Goal: Information Seeking & Learning: Find specific fact

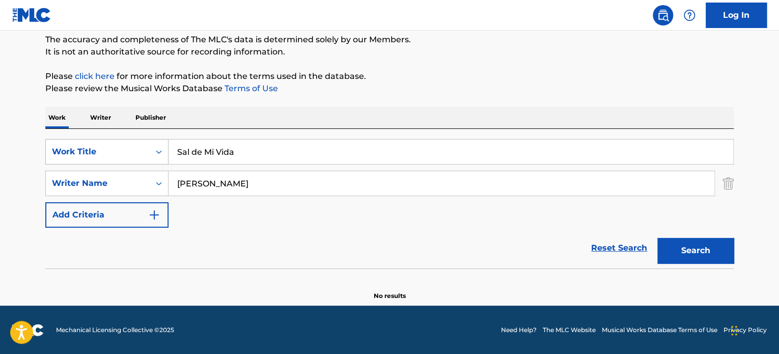
drag, startPoint x: 220, startPoint y: 152, endPoint x: 224, endPoint y: 171, distance: 18.7
click at [142, 146] on div "SearchWithCriteriaff86ae1f-c33f-4f0b-8637-c3c9f3321141 Work Title Sal de Mi Vida" at bounding box center [389, 151] width 688 height 25
paste input "Mi Mundo"
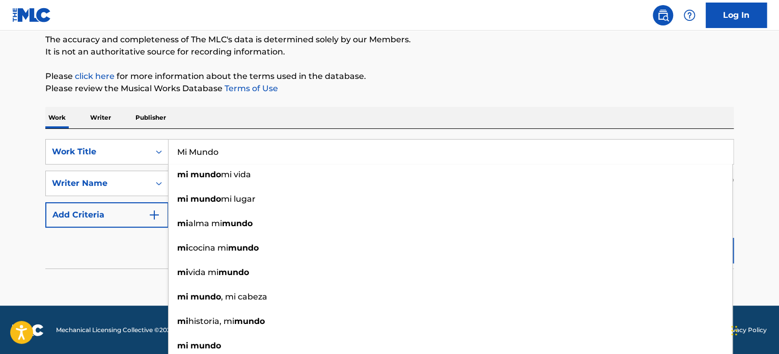
type input "Mi Mundo"
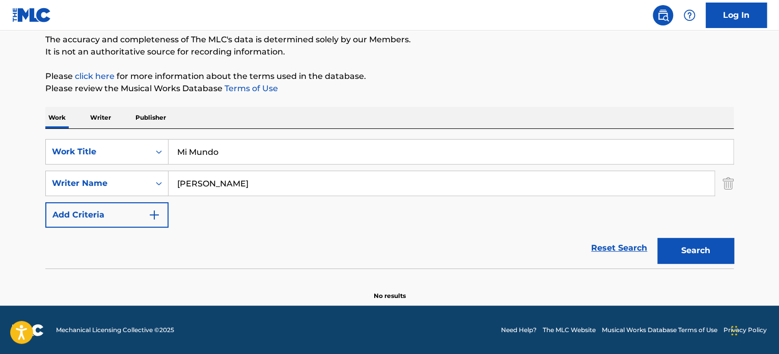
click at [363, 109] on div "Work Writer Publisher" at bounding box center [389, 117] width 688 height 21
drag, startPoint x: 248, startPoint y: 184, endPoint x: 63, endPoint y: 164, distance: 186.4
click at [64, 166] on div "SearchWithCriteriaff86ae1f-c33f-4f0b-8637-c3c9f3321141 Work Title Mi Mundo Sear…" at bounding box center [389, 183] width 688 height 89
type input "[PERSON_NAME]"
click at [657, 238] on button "Search" at bounding box center [695, 250] width 76 height 25
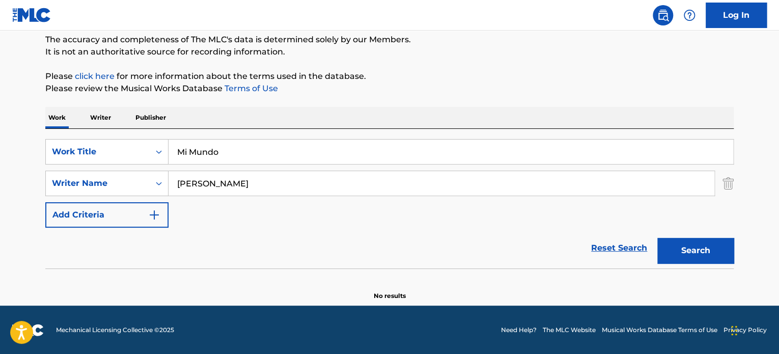
click at [248, 158] on input "Mi Mundo" at bounding box center [451, 151] width 565 height 24
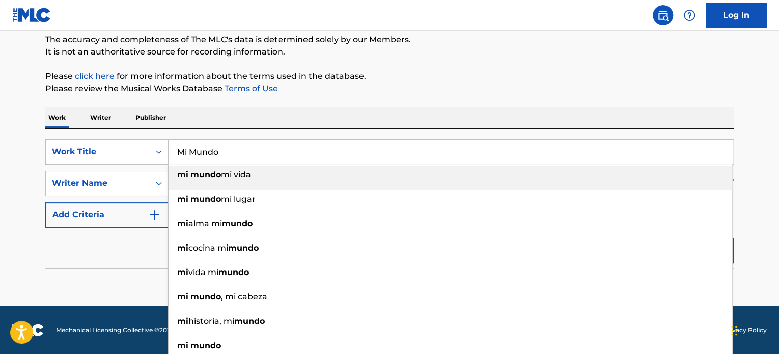
click at [248, 158] on input "Mi Mundo" at bounding box center [451, 151] width 565 height 24
paste input "[DATE] Te Vi"
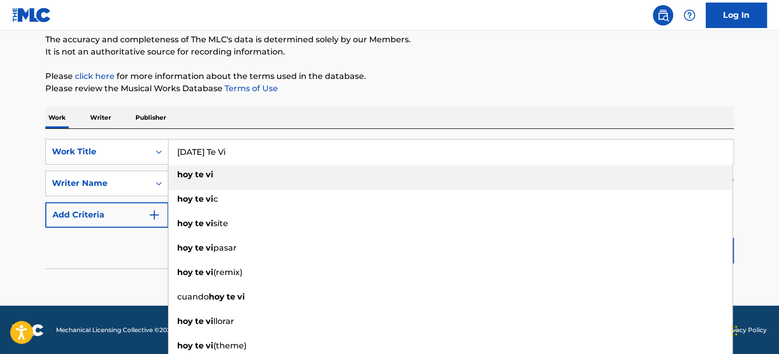
type input "[DATE] Te Vi"
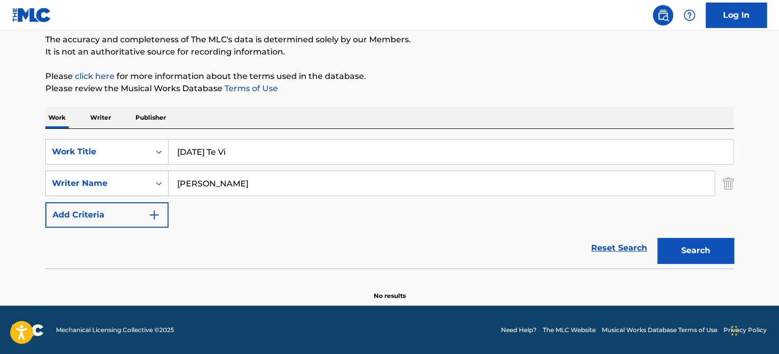
drag, startPoint x: 311, startPoint y: 187, endPoint x: 59, endPoint y: 183, distance: 252.5
click at [59, 183] on div "SearchWithCriteria8a01ba27-b16e-4fea-83fc-af20cdb68c1c Writer Name [PERSON_NAME]" at bounding box center [389, 183] width 688 height 25
paste input "[PERSON_NAME]"
click at [657, 238] on button "Search" at bounding box center [695, 250] width 76 height 25
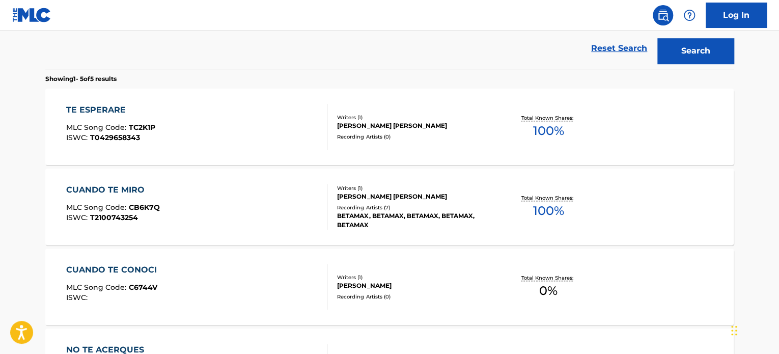
scroll to position [138, 0]
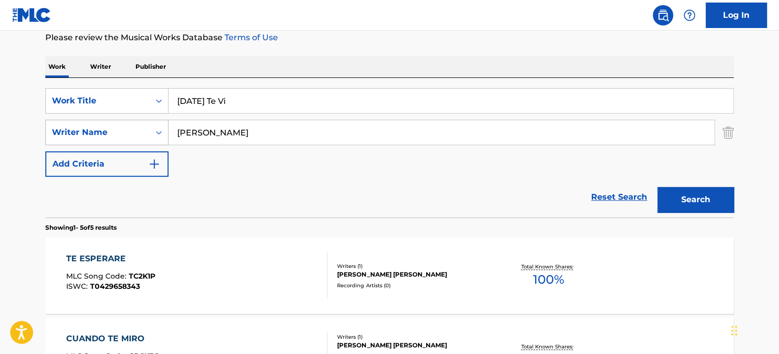
drag, startPoint x: 231, startPoint y: 129, endPoint x: 41, endPoint y: 128, distance: 189.9
click at [47, 128] on div "SearchWithCriteria8a01ba27-b16e-4fea-83fc-af20cdb68c1c Writer Name [PERSON_NAME]" at bounding box center [389, 132] width 688 height 25
paste input "[PERSON_NAME]"
type input "[PERSON_NAME]"
click at [657, 187] on button "Search" at bounding box center [695, 199] width 76 height 25
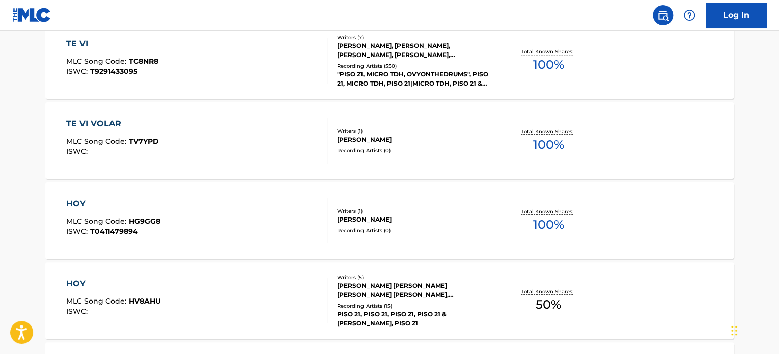
scroll to position [393, 0]
